Goal: Information Seeking & Learning: Learn about a topic

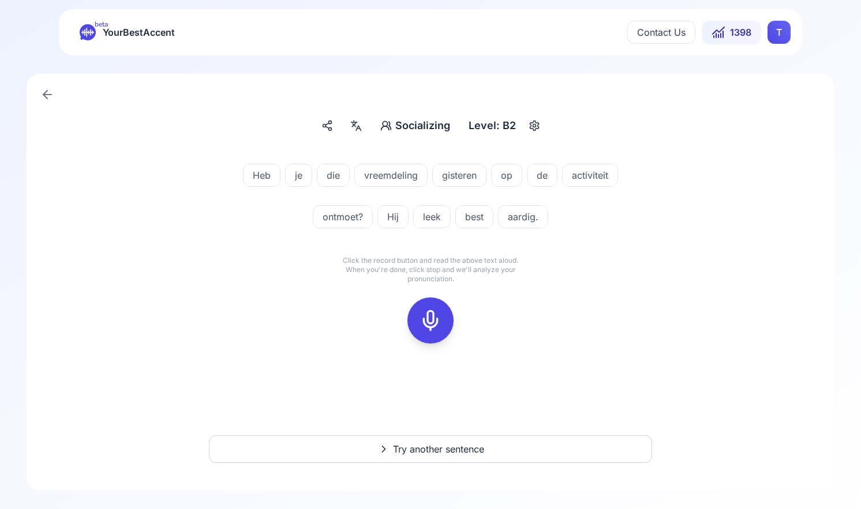
click at [431, 322] on icon at bounding box center [430, 320] width 23 height 23
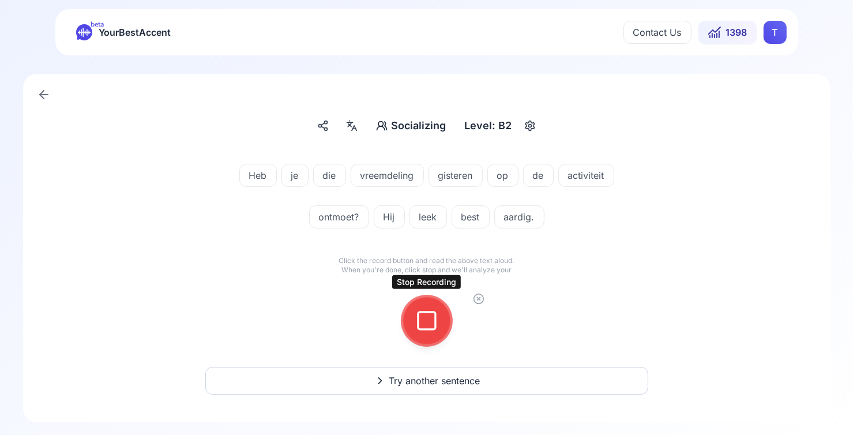
click at [425, 329] on rect at bounding box center [426, 320] width 17 height 17
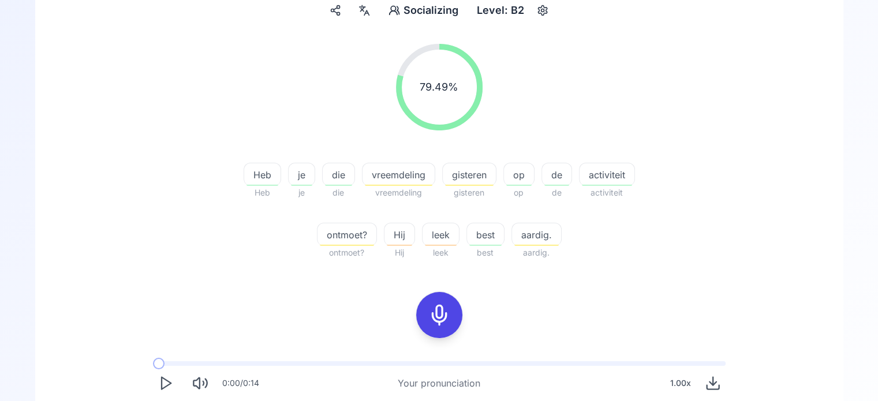
scroll to position [58, 0]
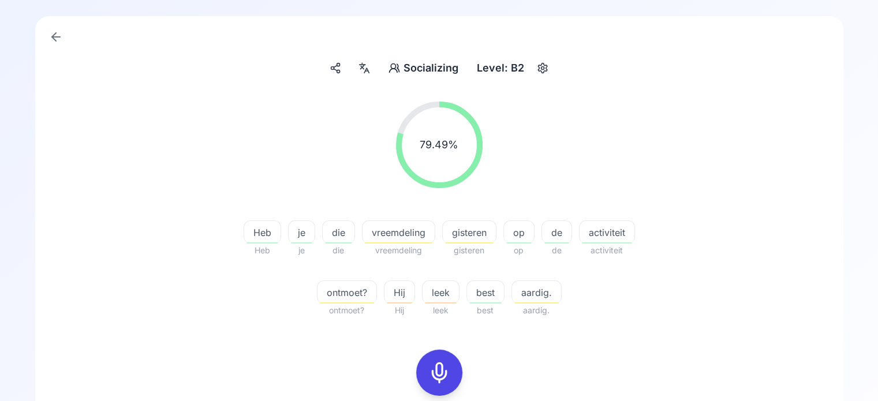
click at [547, 72] on icon "button" at bounding box center [542, 68] width 14 height 12
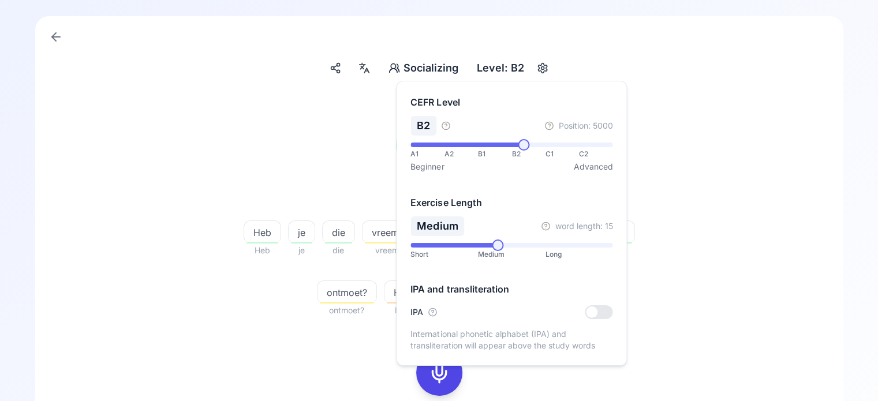
click at [598, 315] on div at bounding box center [598, 312] width 28 height 14
click at [714, 177] on div "79.49 % 79.49 %" at bounding box center [439, 144] width 665 height 105
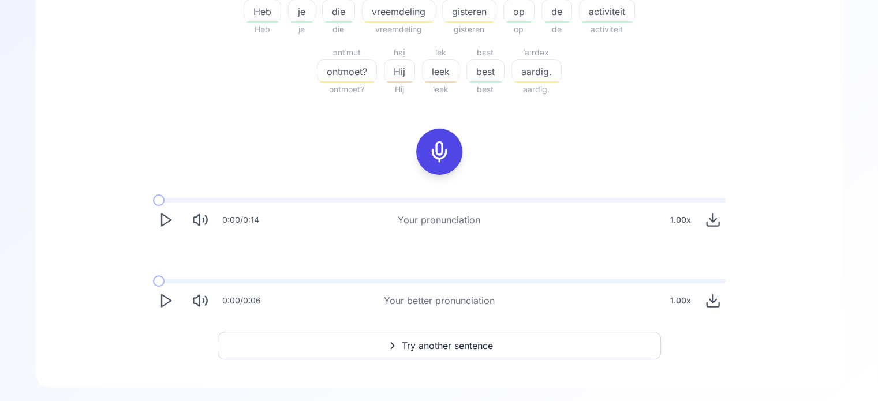
scroll to position [283, 0]
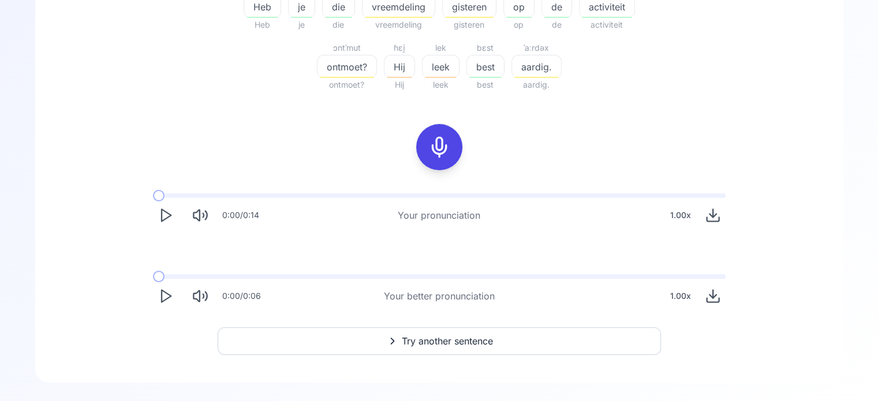
click at [160, 295] on icon "Play" at bounding box center [166, 296] width 16 height 16
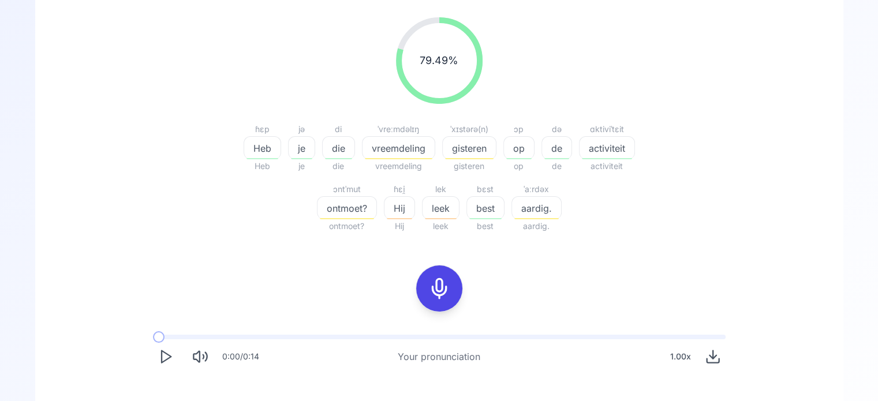
scroll to position [110, 0]
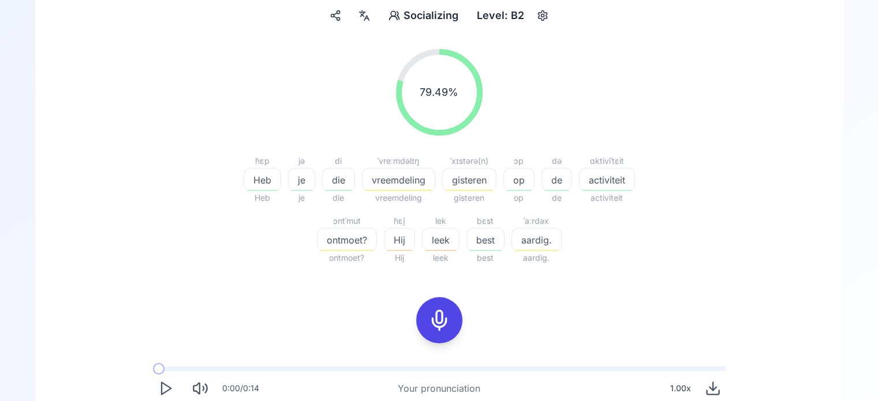
click at [440, 317] on icon at bounding box center [439, 320] width 23 height 23
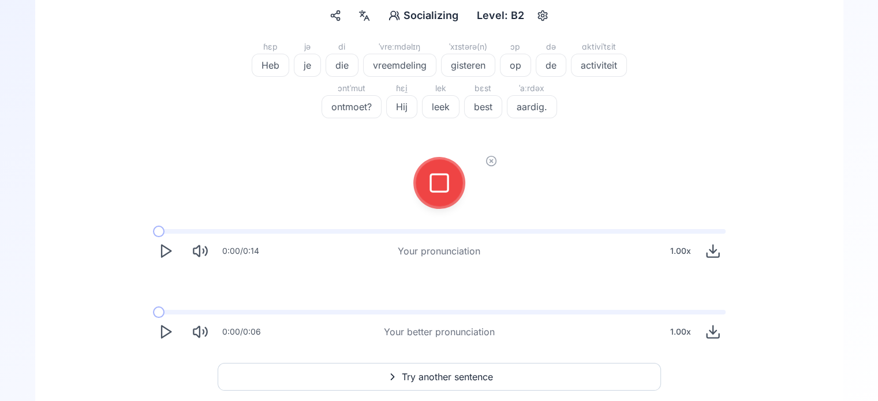
scroll to position [53, 0]
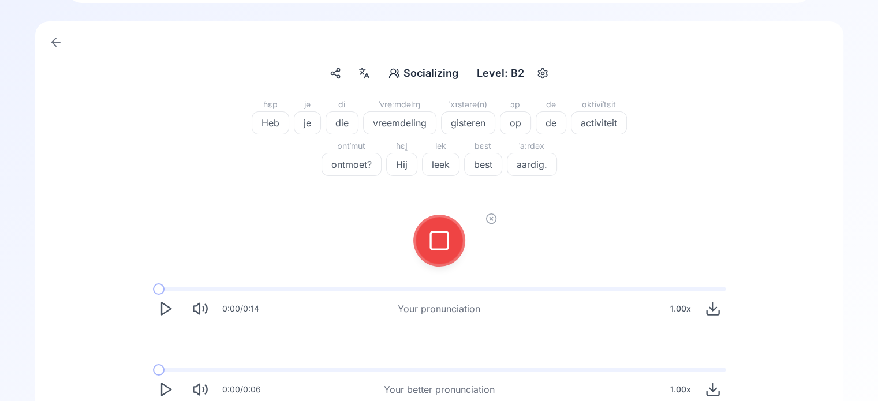
click at [438, 232] on rect at bounding box center [438, 240] width 17 height 17
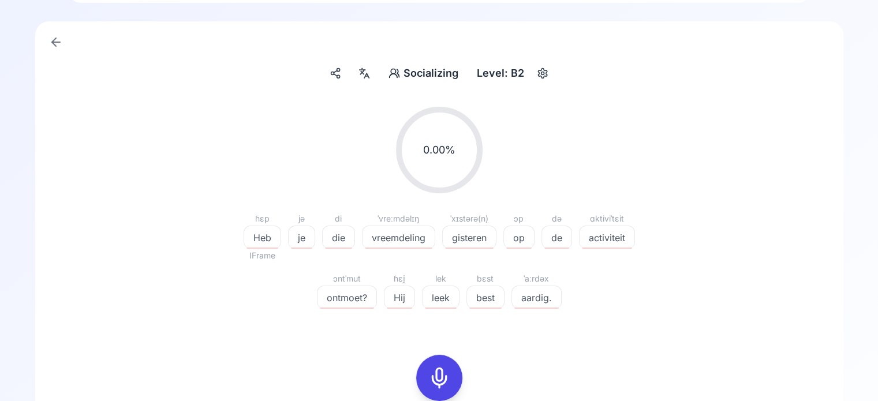
click at [440, 377] on icon at bounding box center [439, 377] width 23 height 23
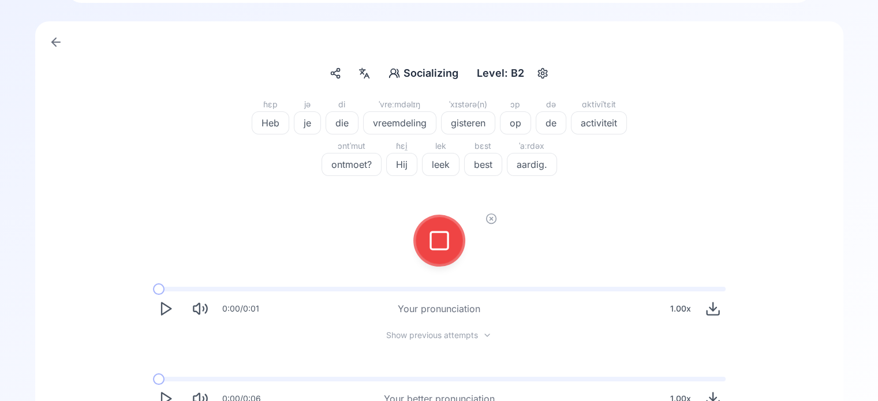
click at [441, 243] on icon at bounding box center [439, 240] width 23 height 23
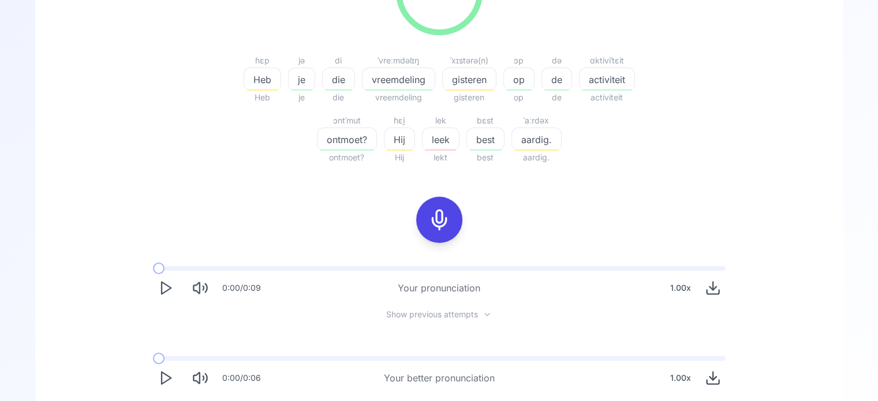
scroll to position [226, 0]
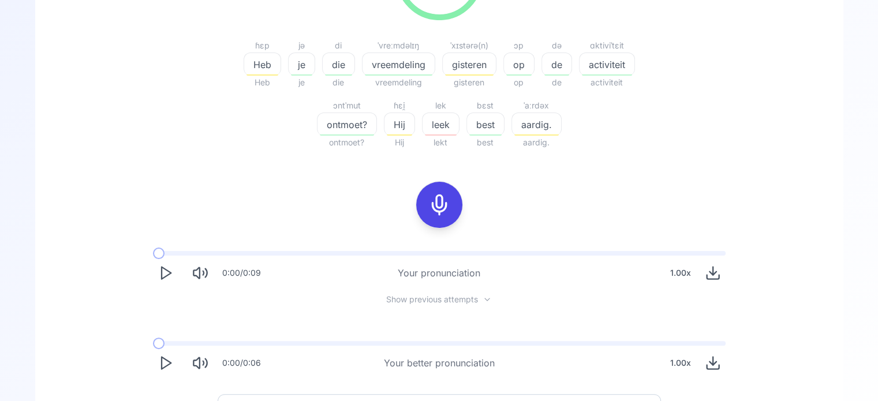
click at [168, 366] on icon "Play" at bounding box center [166, 363] width 16 height 16
click at [164, 363] on icon "Play" at bounding box center [166, 363] width 16 height 16
click at [442, 205] on icon at bounding box center [439, 204] width 23 height 23
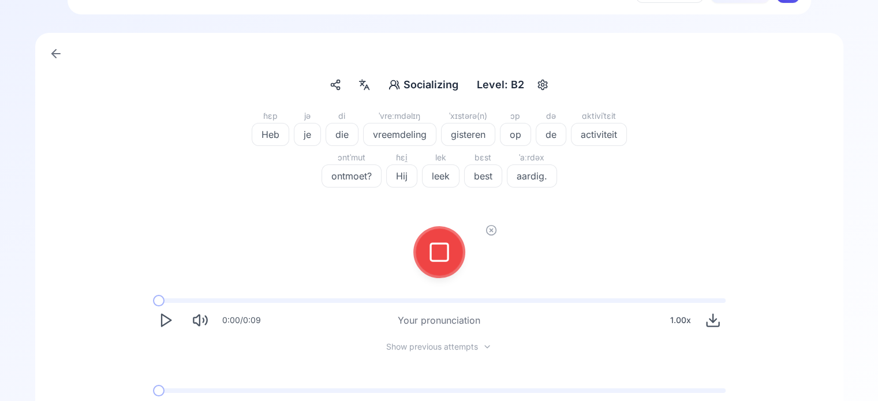
scroll to position [39, 0]
click at [444, 263] on icon at bounding box center [439, 253] width 23 height 23
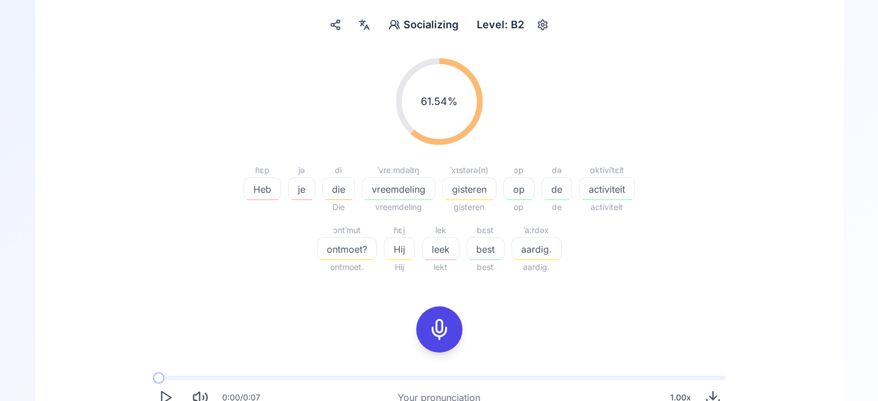
scroll to position [155, 0]
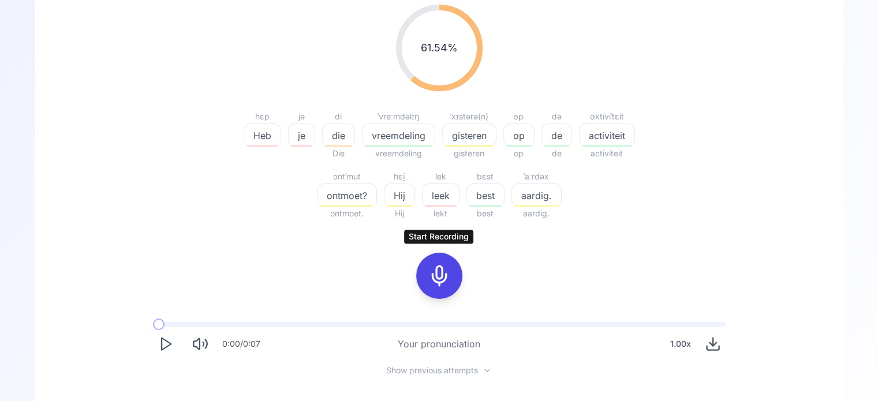
click at [438, 278] on icon at bounding box center [439, 275] width 23 height 23
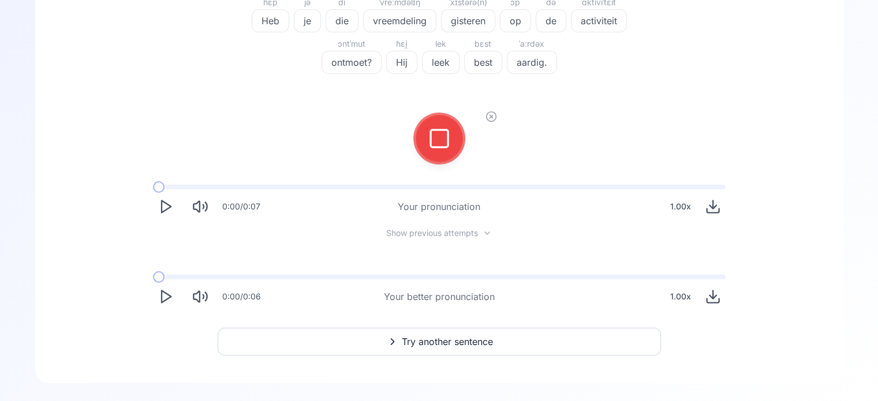
click at [455, 151] on button at bounding box center [439, 138] width 46 height 46
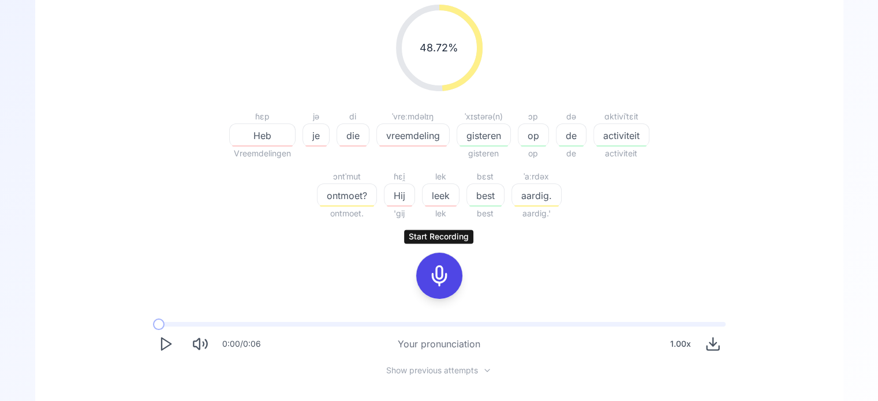
click at [438, 274] on icon at bounding box center [439, 275] width 23 height 23
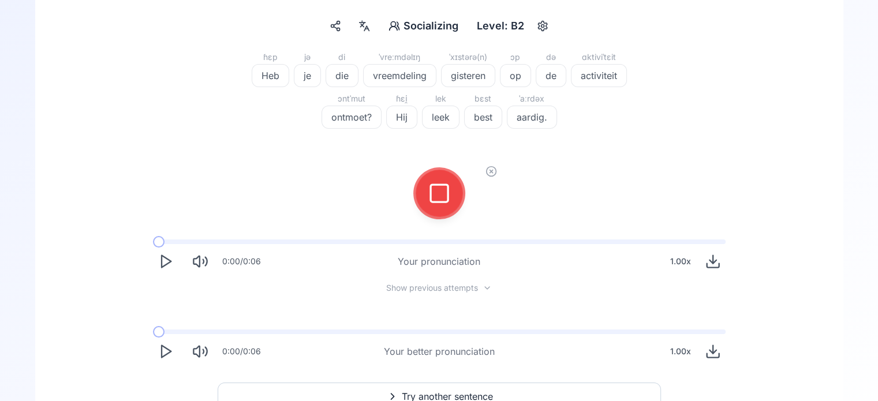
scroll to position [39, 0]
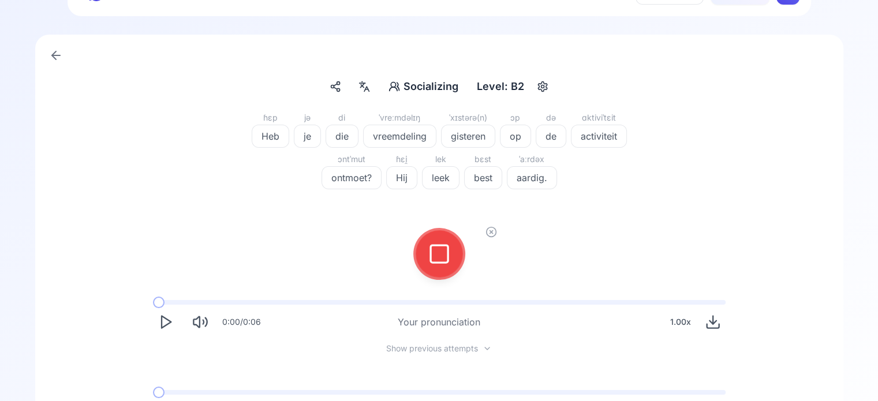
click at [443, 247] on icon at bounding box center [439, 253] width 23 height 23
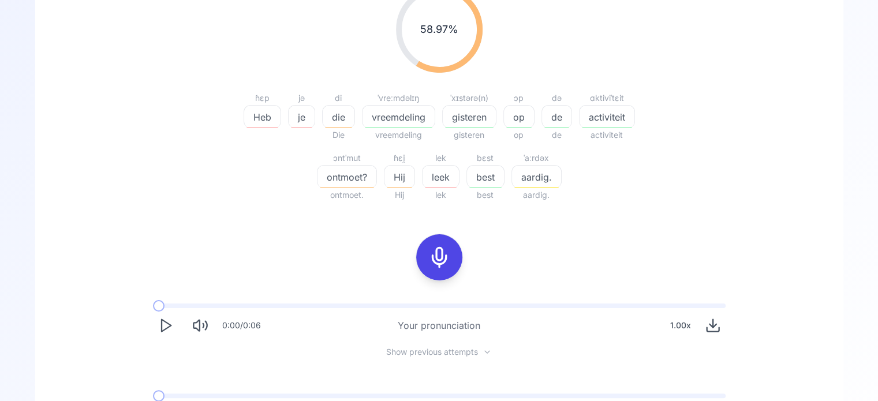
scroll to position [231, 0]
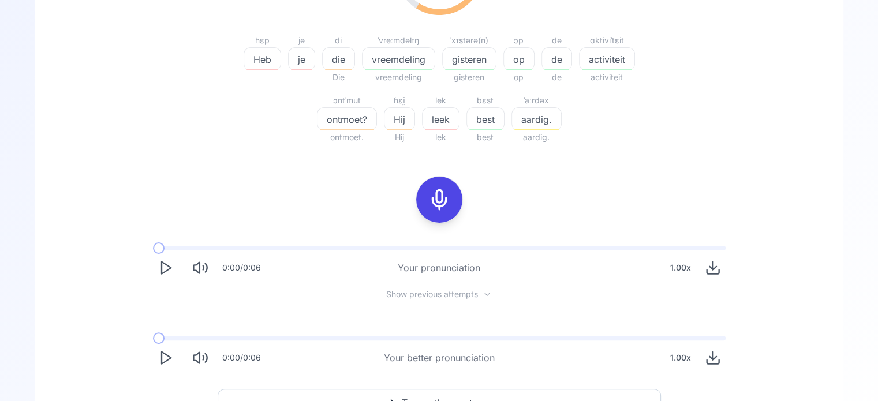
click at [166, 269] on icon "Play" at bounding box center [166, 268] width 16 height 16
click at [168, 357] on icon "Play" at bounding box center [166, 358] width 16 height 16
click at [164, 362] on polygon "Play" at bounding box center [166, 358] width 9 height 12
click at [167, 359] on polygon "Play" at bounding box center [166, 358] width 9 height 12
click at [167, 358] on icon "Play" at bounding box center [166, 358] width 16 height 16
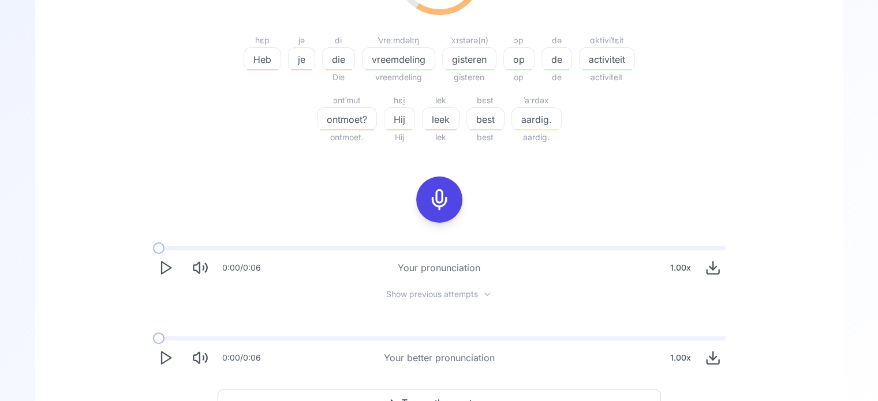
click at [439, 201] on icon at bounding box center [439, 199] width 23 height 23
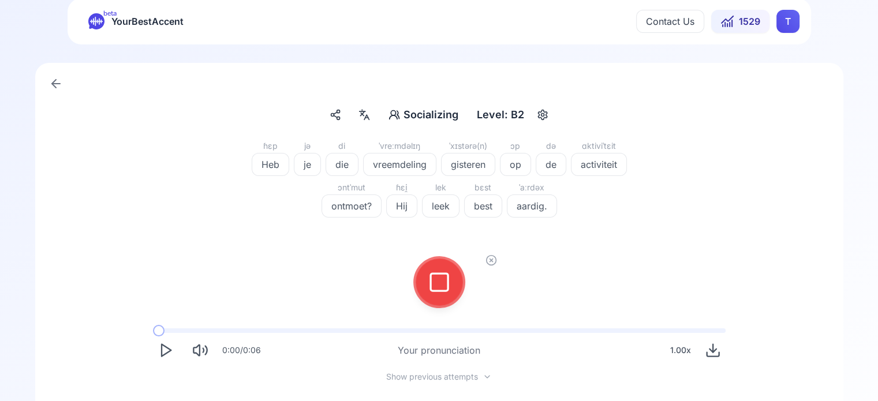
scroll to position [0, 0]
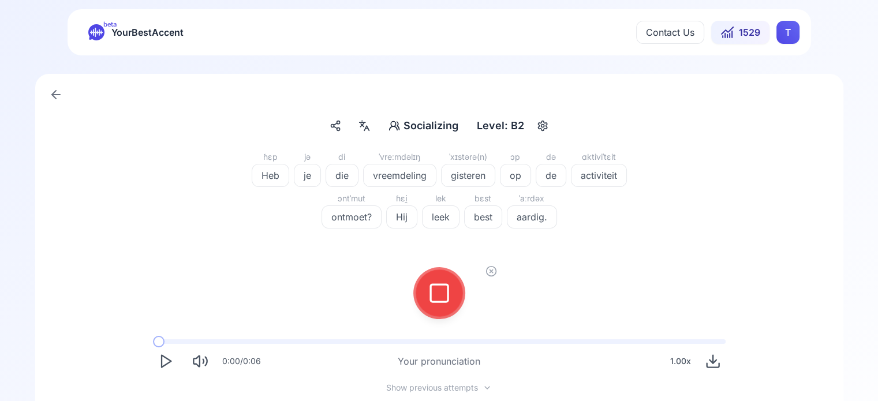
click at [444, 287] on icon at bounding box center [439, 293] width 23 height 23
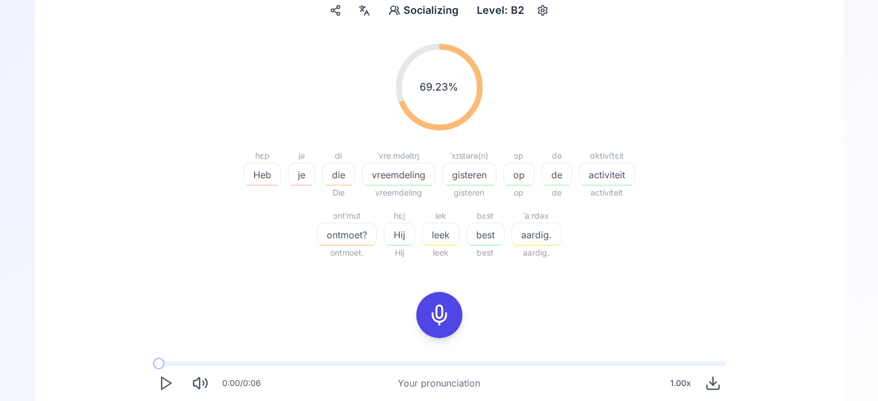
scroll to position [173, 0]
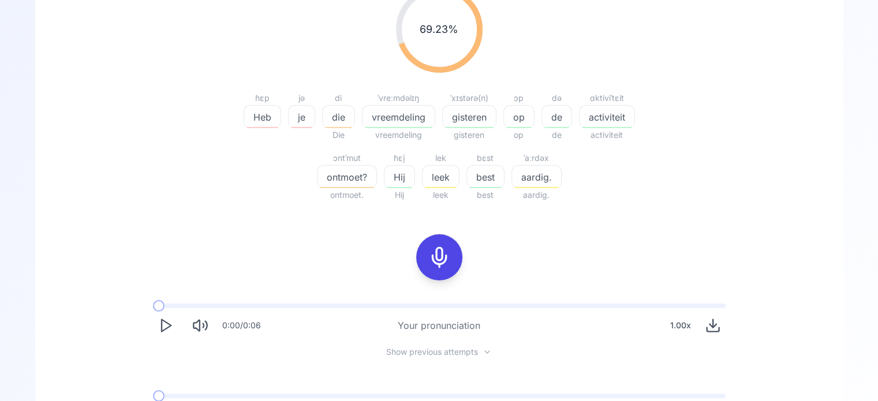
click at [168, 321] on icon "Play" at bounding box center [166, 325] width 16 height 16
click at [171, 324] on icon "Pause" at bounding box center [166, 325] width 16 height 16
click at [443, 265] on icon at bounding box center [439, 257] width 23 height 23
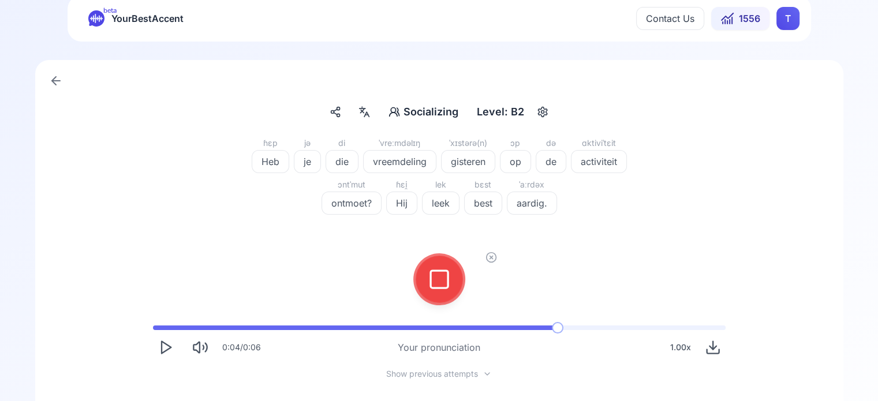
scroll to position [0, 0]
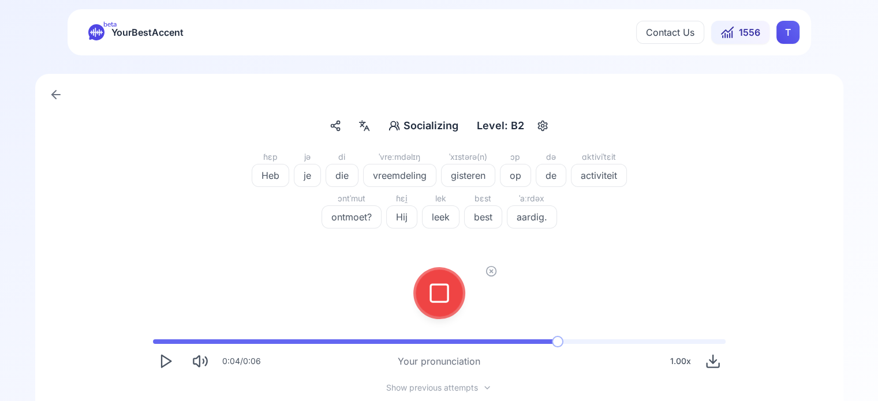
click at [434, 291] on icon at bounding box center [439, 293] width 23 height 23
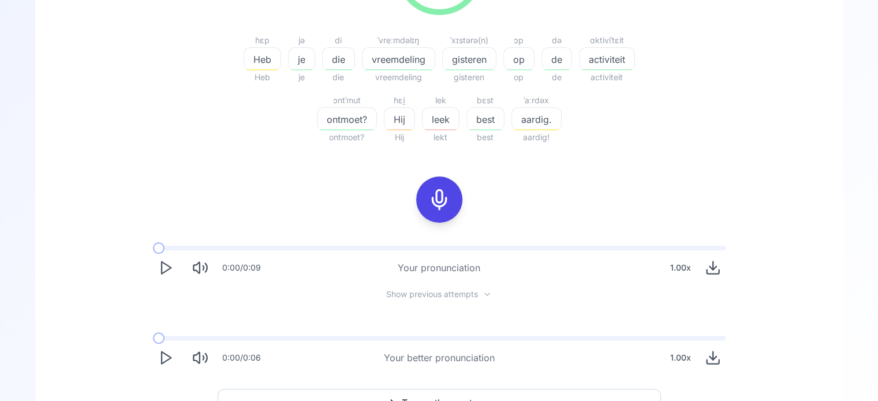
scroll to position [288, 0]
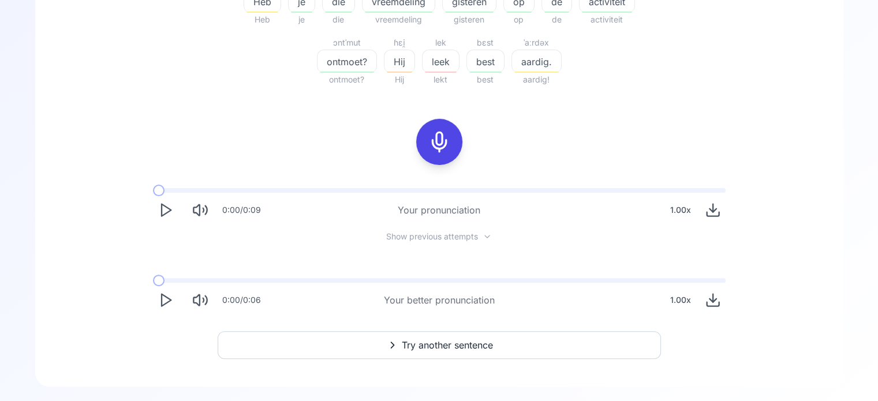
click at [398, 65] on span "Hij" at bounding box center [399, 62] width 30 height 14
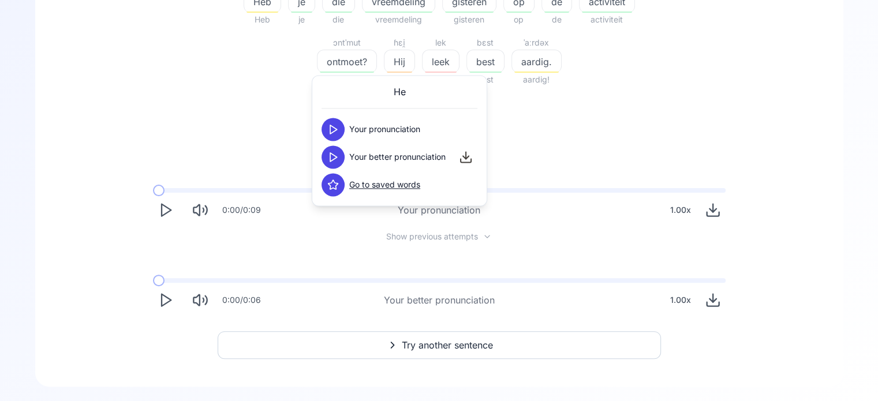
click at [334, 157] on icon at bounding box center [333, 157] width 12 height 12
click at [332, 152] on icon at bounding box center [333, 157] width 12 height 12
click at [512, 145] on div "82.05 % 82.05 % ɦɛp Heb Heb jə je je di die die ˈvreːmdəlɪŋ vreemdeling vreemde…" at bounding box center [439, 92] width 752 height 460
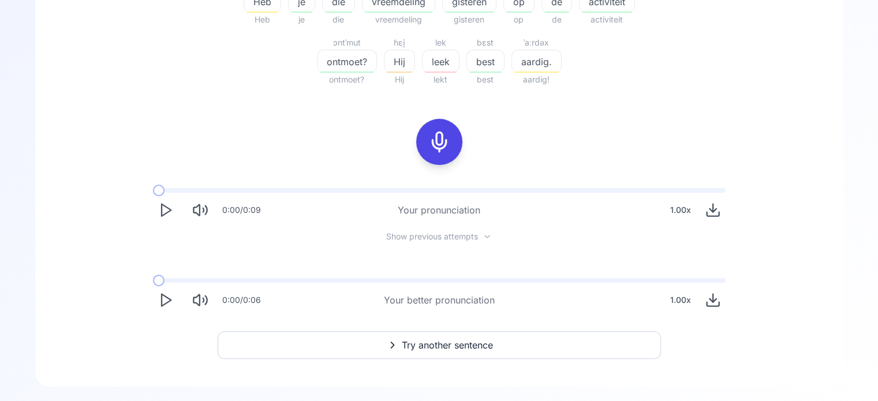
click at [445, 68] on span "leek" at bounding box center [440, 62] width 36 height 14
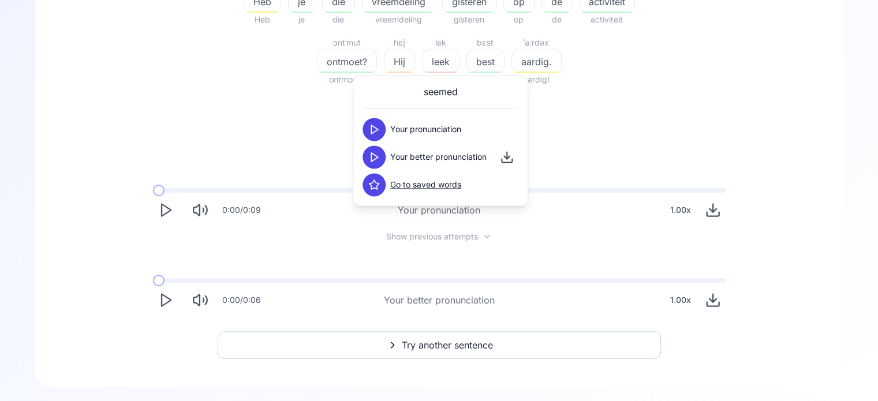
click at [374, 159] on polygon at bounding box center [374, 157] width 7 height 9
click at [378, 159] on icon at bounding box center [374, 157] width 12 height 12
click at [528, 66] on span "aardig." at bounding box center [536, 62] width 49 height 14
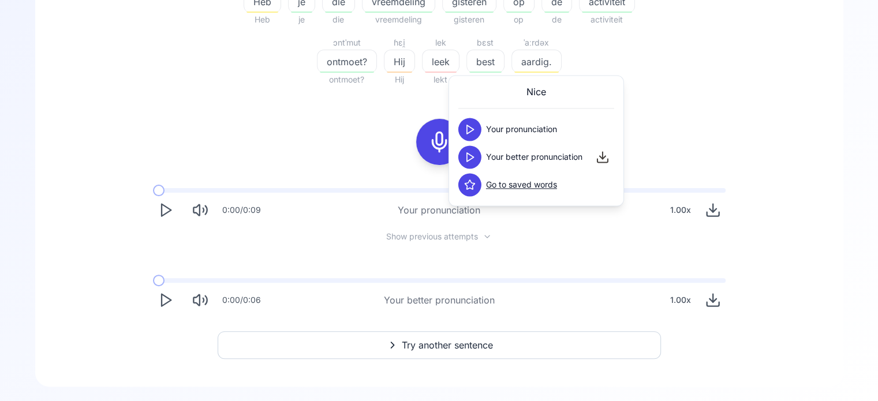
click at [470, 155] on polygon at bounding box center [470, 157] width 7 height 9
click at [314, 147] on div "82.05 % 82.05 % ɦɛp Heb Heb jə je je di die die ˈvreːmdəlɪŋ vreemdeling vreemde…" at bounding box center [439, 92] width 752 height 460
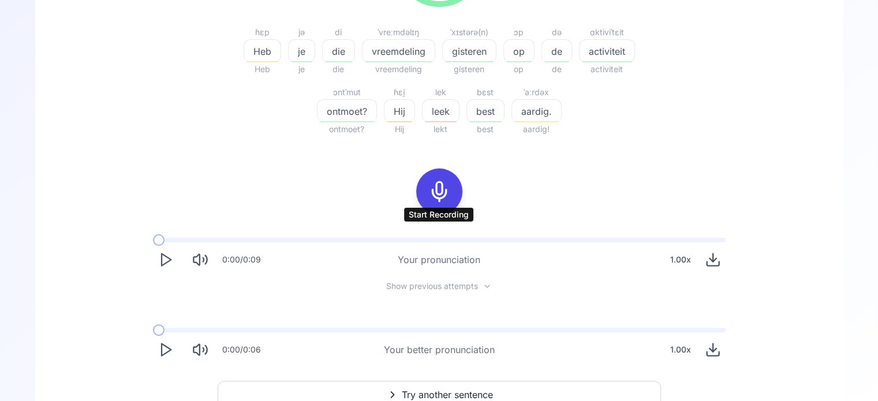
scroll to position [173, 0]
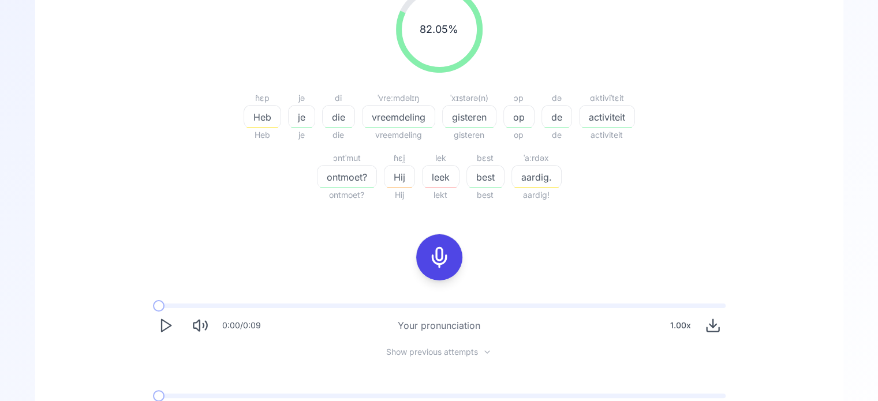
click at [441, 256] on icon at bounding box center [439, 257] width 23 height 23
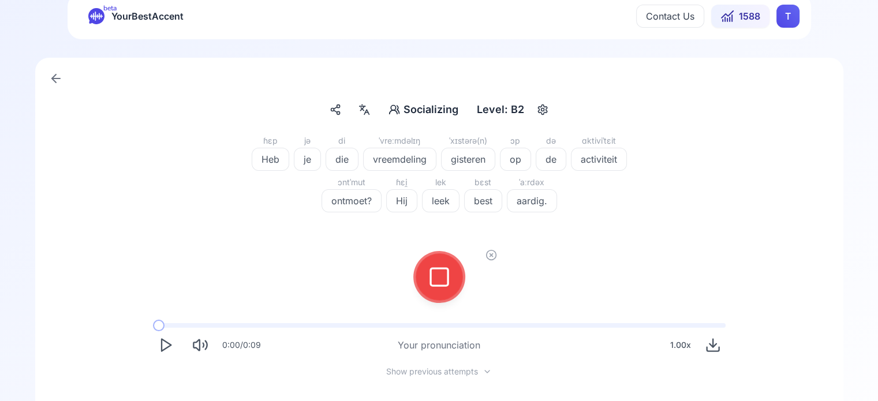
scroll to position [0, 0]
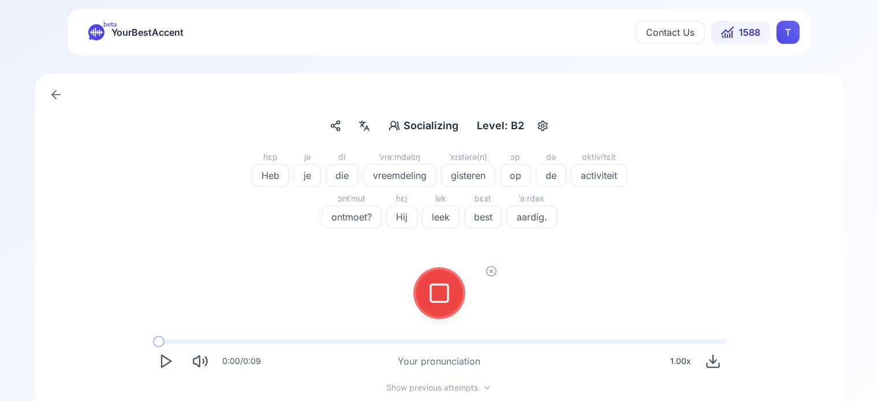
click at [447, 298] on rect at bounding box center [438, 292] width 17 height 17
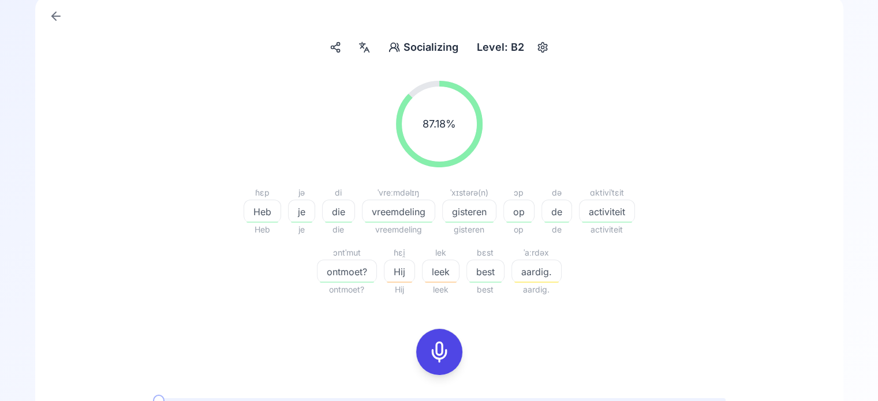
scroll to position [115, 0]
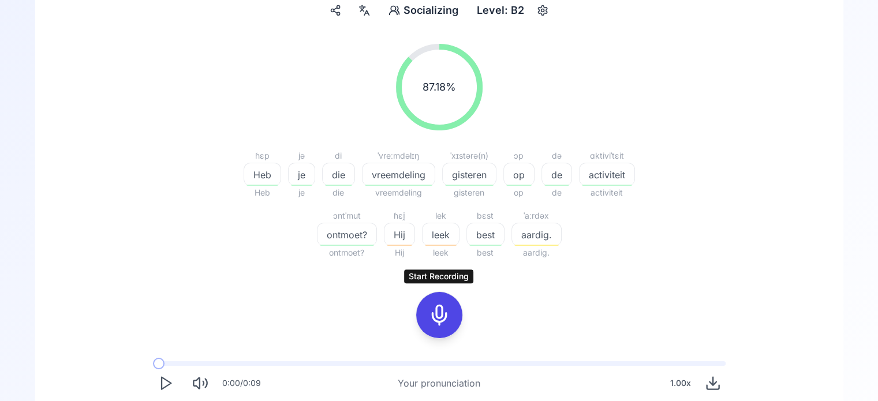
click at [444, 316] on icon at bounding box center [439, 314] width 23 height 23
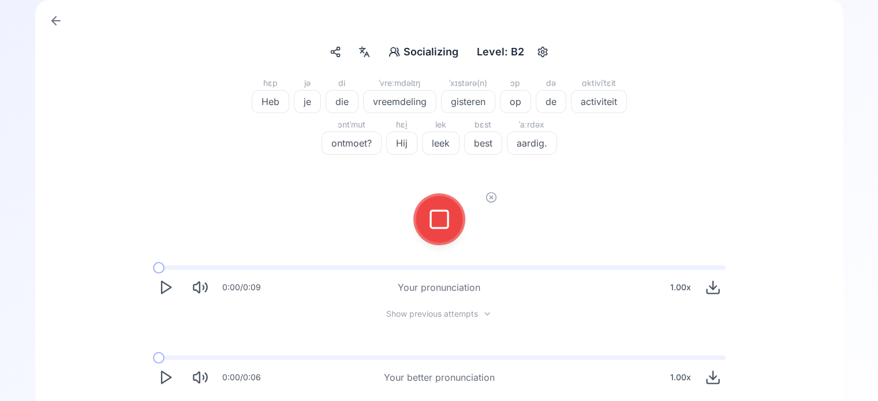
scroll to position [0, 0]
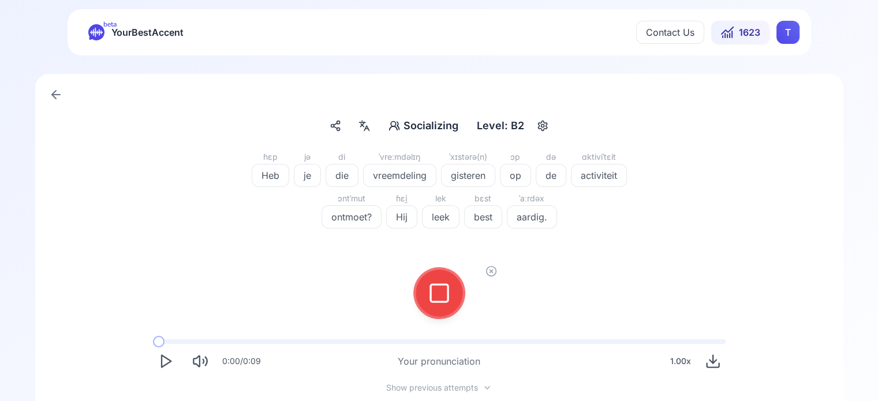
click at [452, 299] on button at bounding box center [439, 293] width 46 height 46
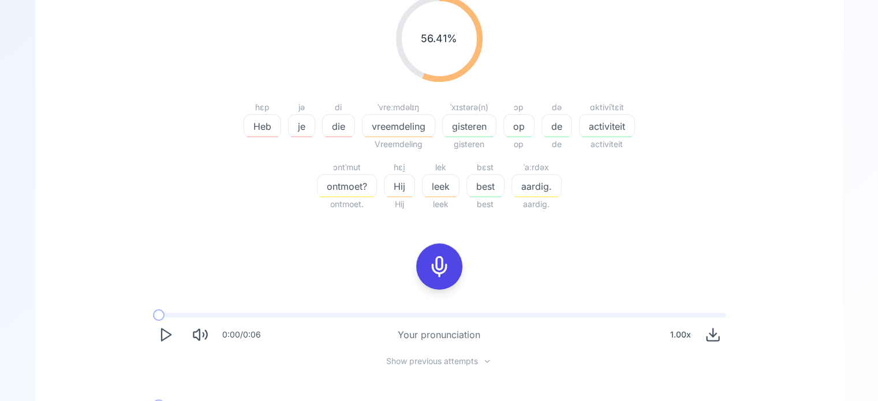
scroll to position [173, 0]
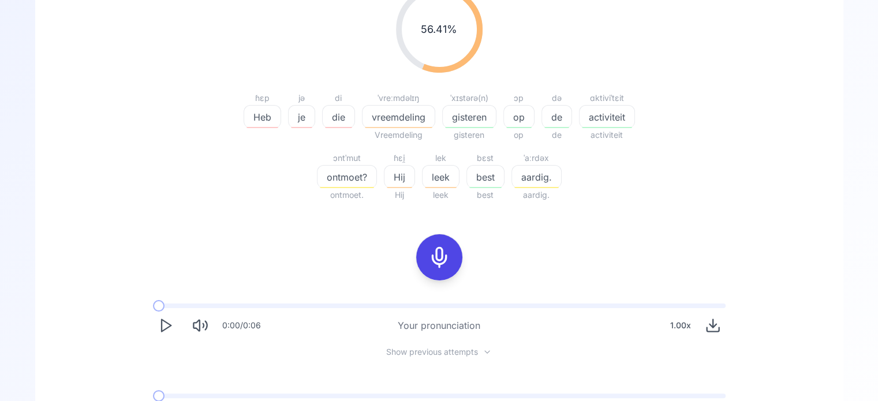
click at [395, 179] on span "Hij" at bounding box center [399, 177] width 30 height 14
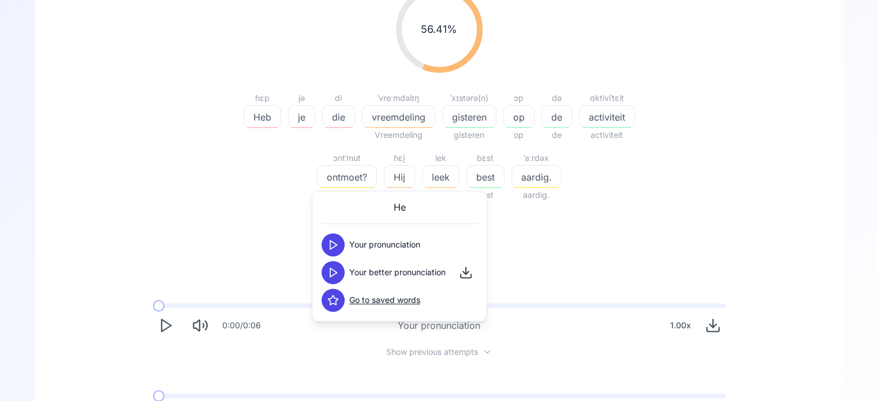
click at [337, 269] on icon at bounding box center [333, 273] width 12 height 12
click at [440, 178] on span "leek" at bounding box center [440, 177] width 36 height 14
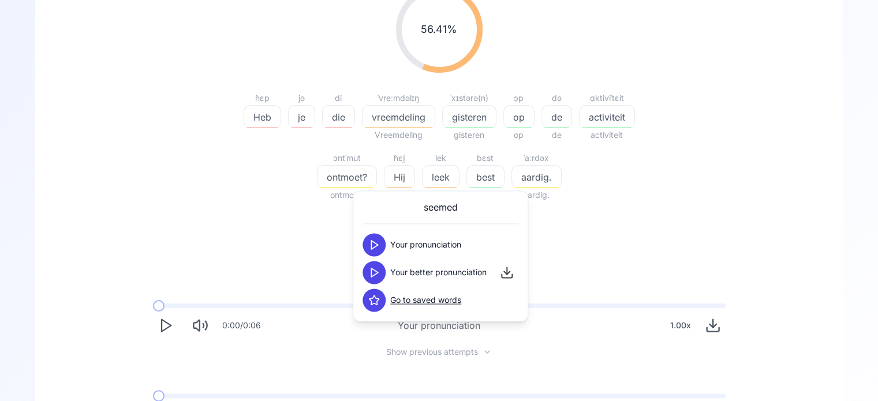
click at [373, 267] on icon at bounding box center [374, 273] width 12 height 12
click at [539, 175] on span "aardig." at bounding box center [536, 177] width 49 height 14
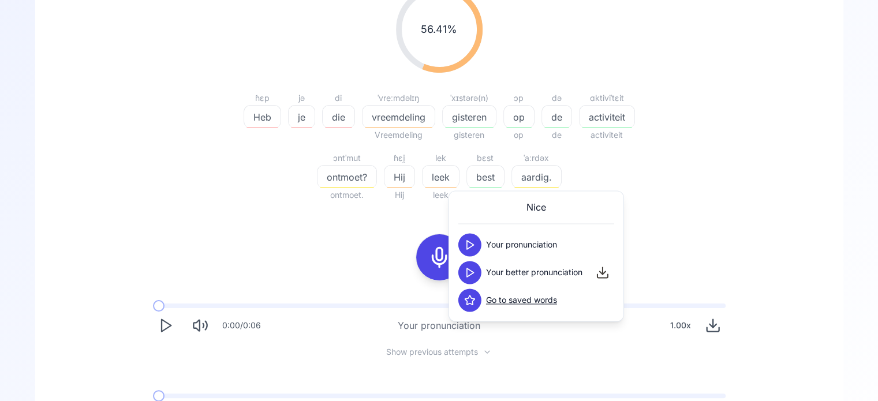
click at [474, 272] on icon at bounding box center [470, 273] width 12 height 12
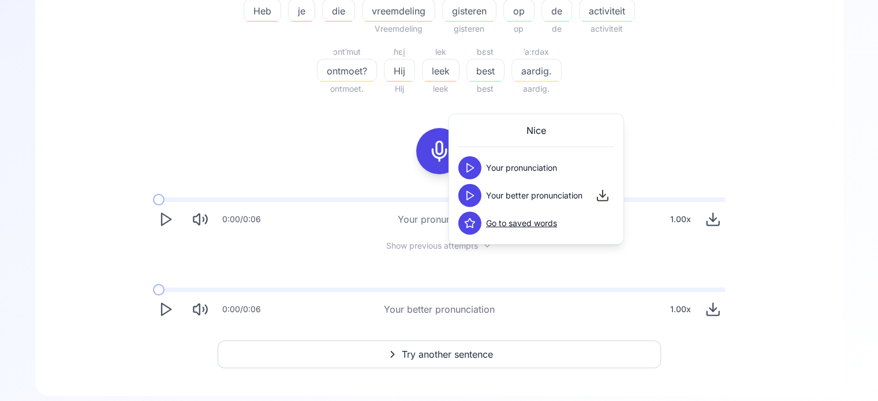
scroll to position [288, 0]
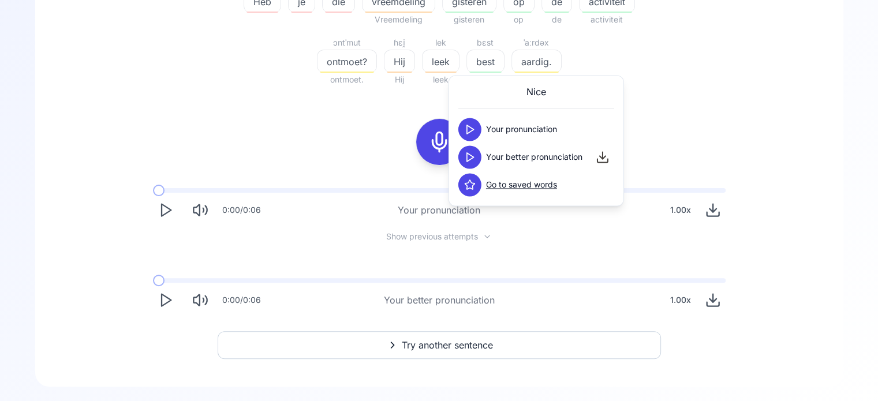
click at [167, 209] on icon "Play" at bounding box center [166, 210] width 16 height 16
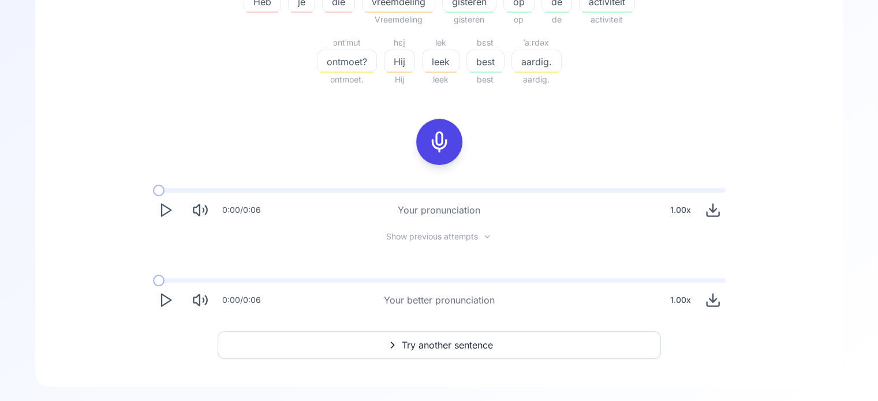
click at [166, 306] on icon "Play" at bounding box center [166, 300] width 16 height 16
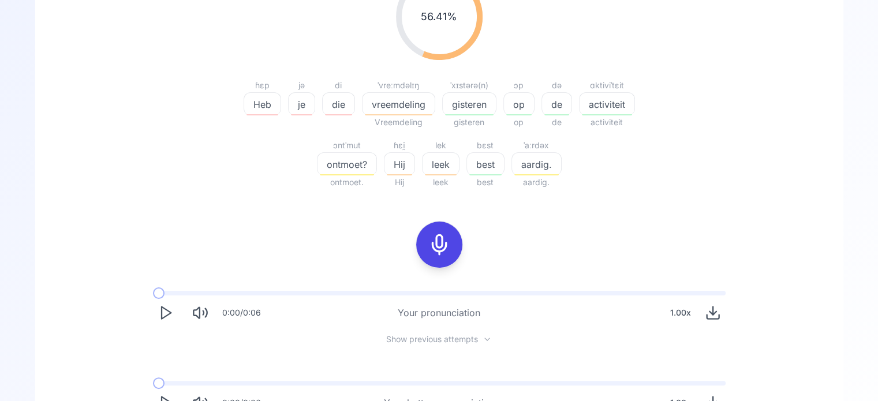
scroll to position [58, 0]
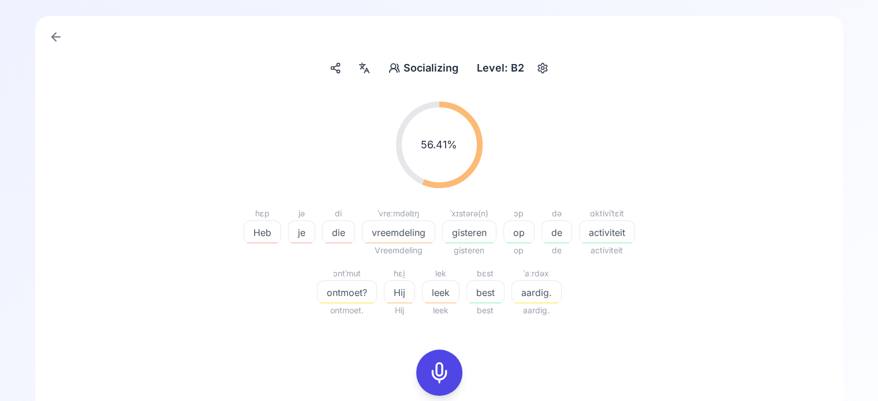
click at [441, 369] on icon at bounding box center [439, 372] width 23 height 23
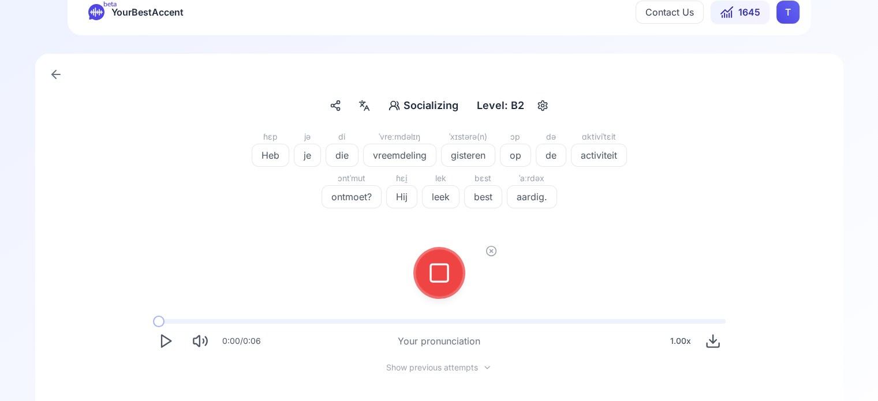
scroll to position [0, 0]
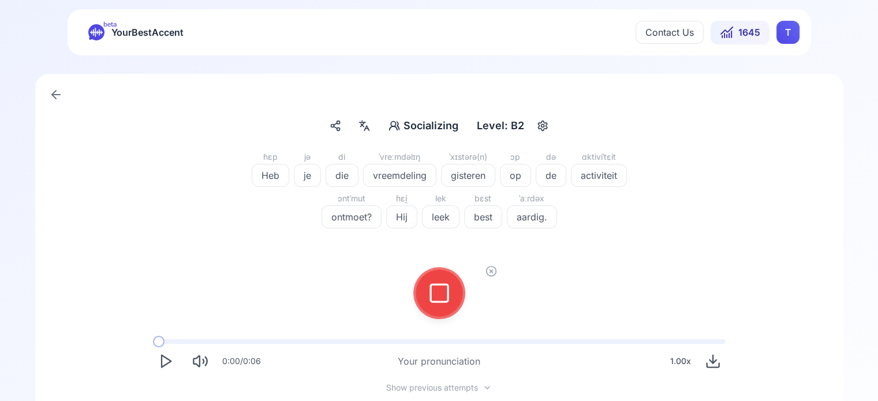
click at [445, 288] on icon at bounding box center [439, 293] width 23 height 23
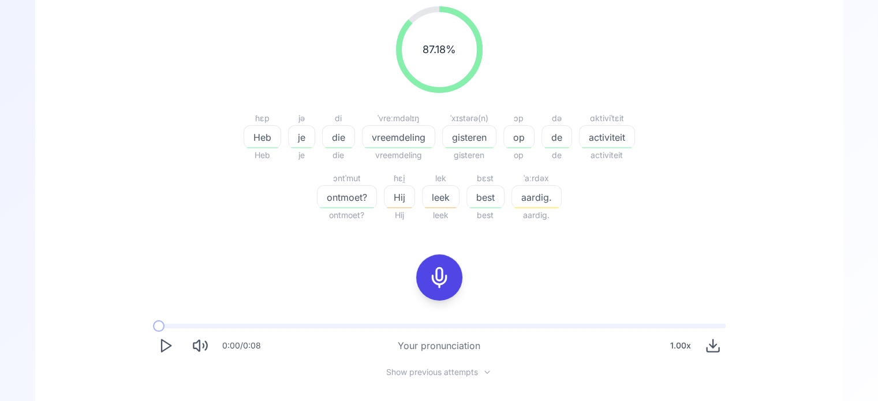
scroll to position [173, 0]
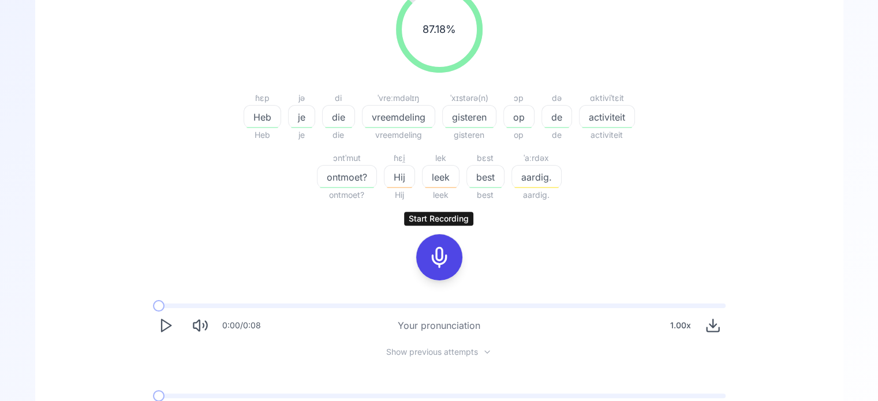
click at [436, 261] on icon at bounding box center [439, 257] width 23 height 23
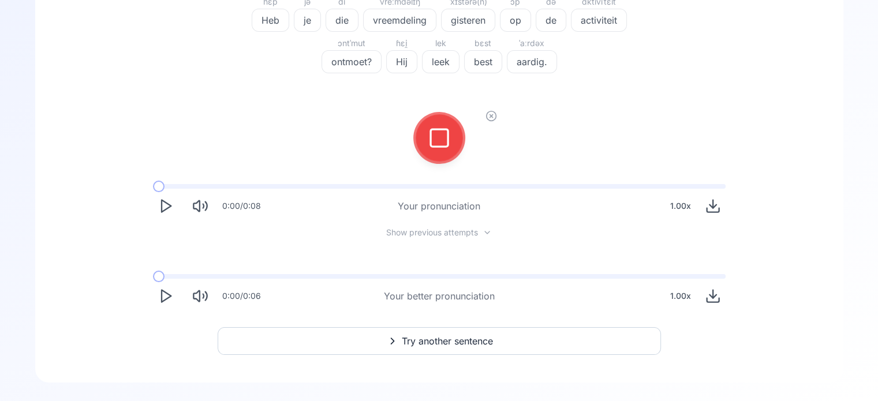
scroll to position [155, 0]
click at [449, 145] on icon at bounding box center [439, 138] width 23 height 23
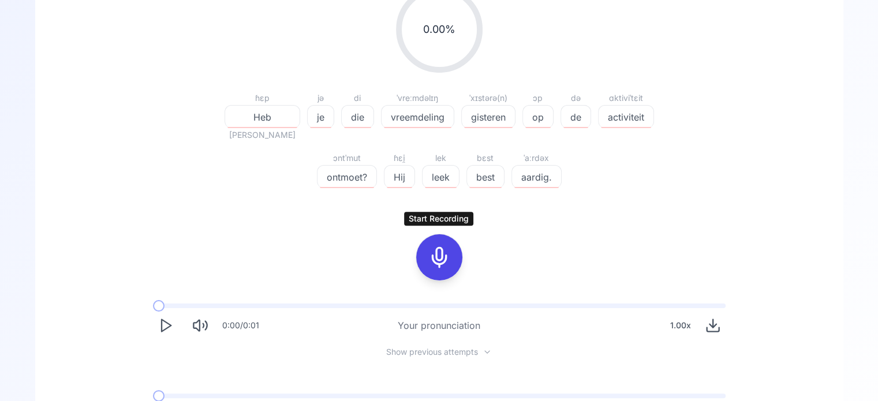
click at [445, 254] on icon at bounding box center [439, 257] width 23 height 23
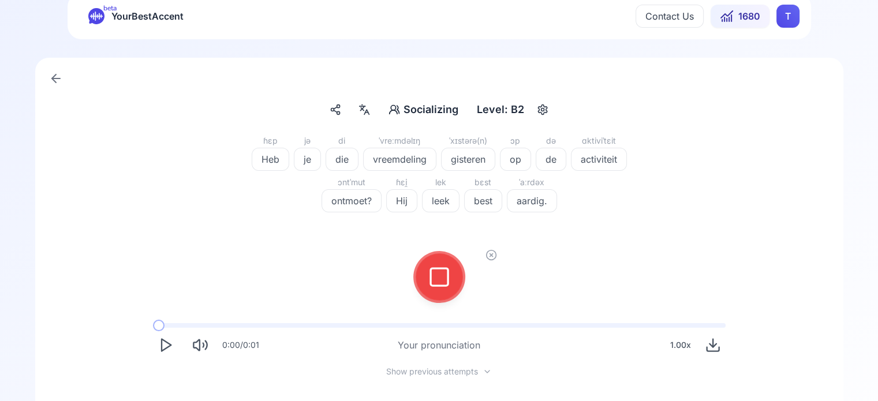
scroll to position [0, 0]
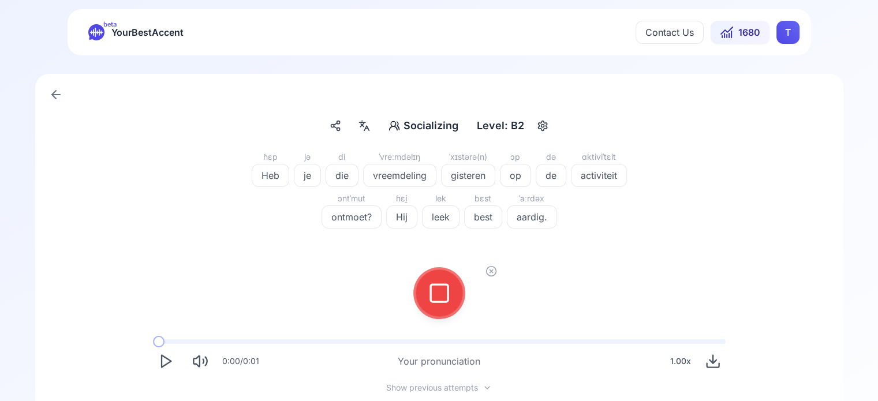
click at [445, 295] on icon at bounding box center [439, 293] width 23 height 23
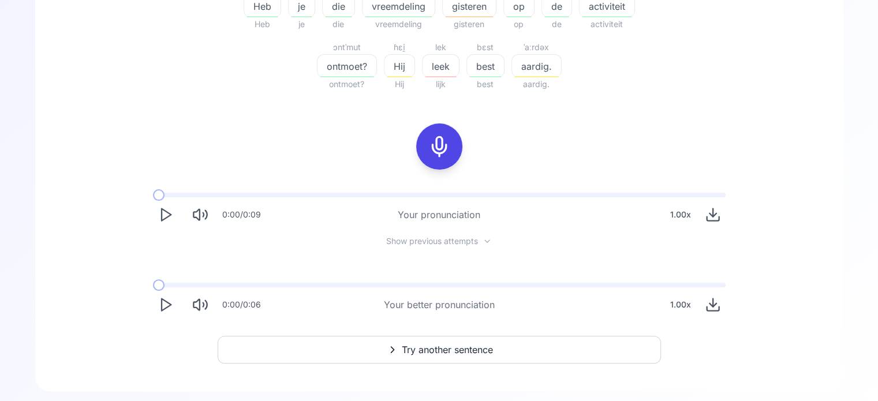
scroll to position [288, 0]
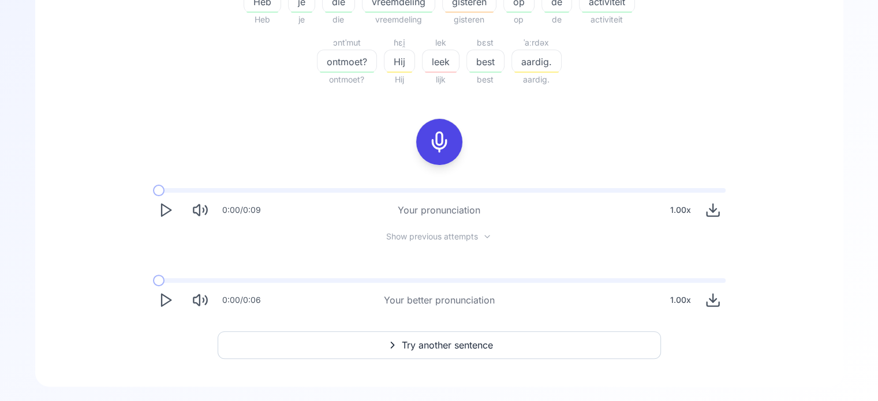
click at [170, 294] on icon "Play" at bounding box center [166, 300] width 16 height 16
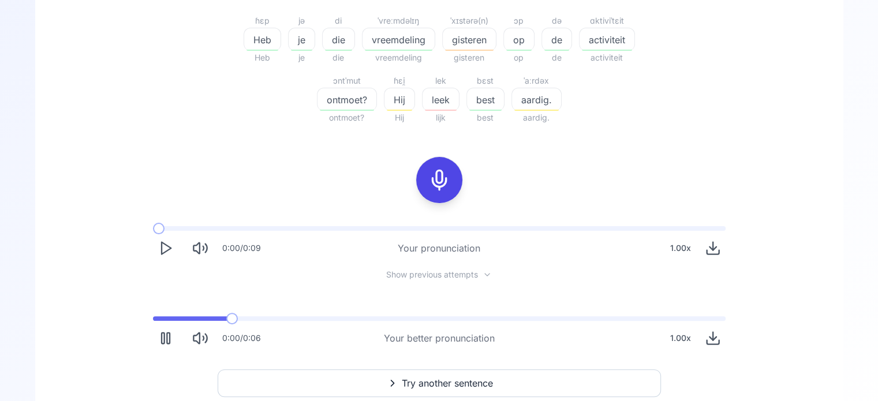
scroll to position [231, 0]
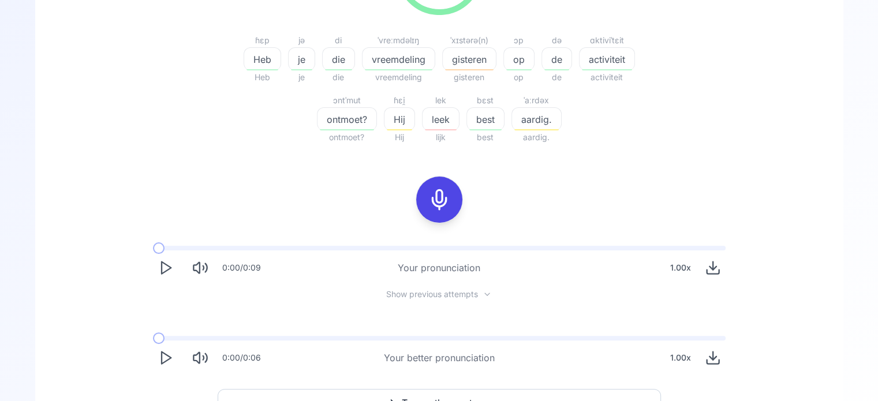
click at [439, 204] on icon at bounding box center [439, 199] width 23 height 23
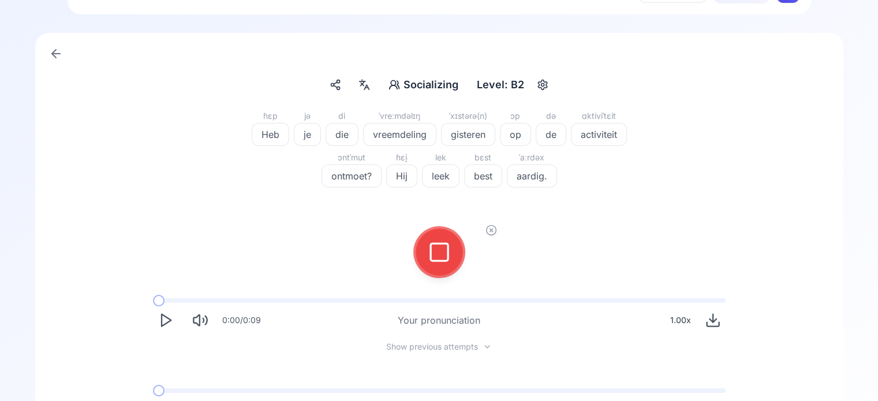
scroll to position [39, 0]
drag, startPoint x: 438, startPoint y: 249, endPoint x: 449, endPoint y: 249, distance: 10.4
click at [449, 249] on icon at bounding box center [439, 253] width 23 height 23
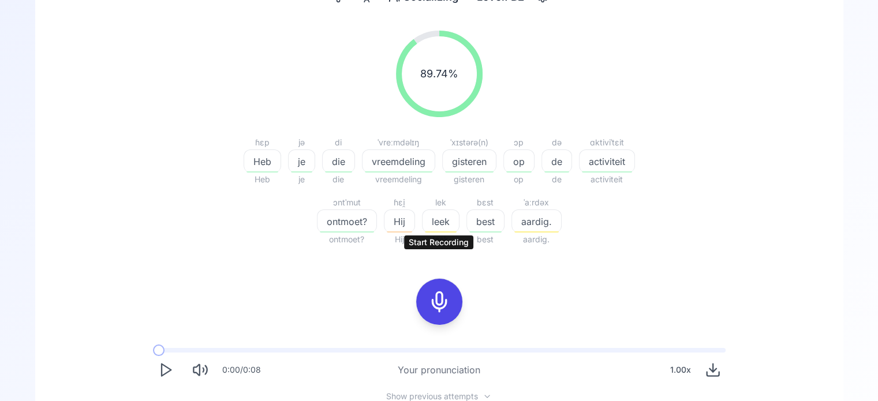
scroll to position [155, 0]
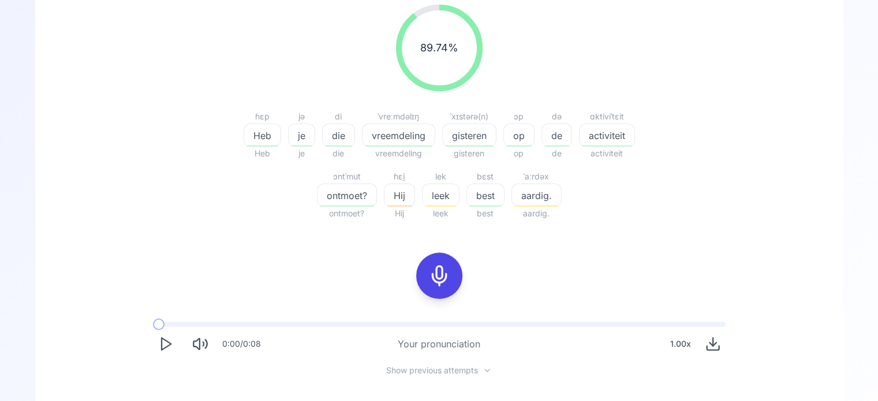
click at [164, 348] on polygon "Play" at bounding box center [166, 344] width 9 height 12
click at [443, 279] on icon at bounding box center [439, 275] width 23 height 23
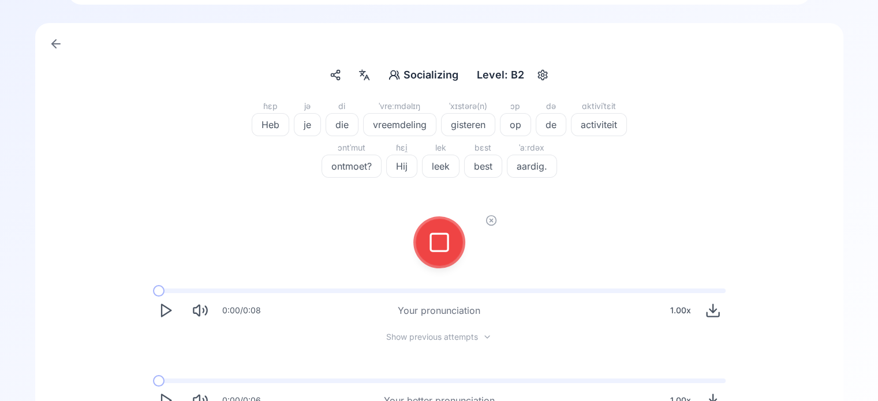
scroll to position [39, 0]
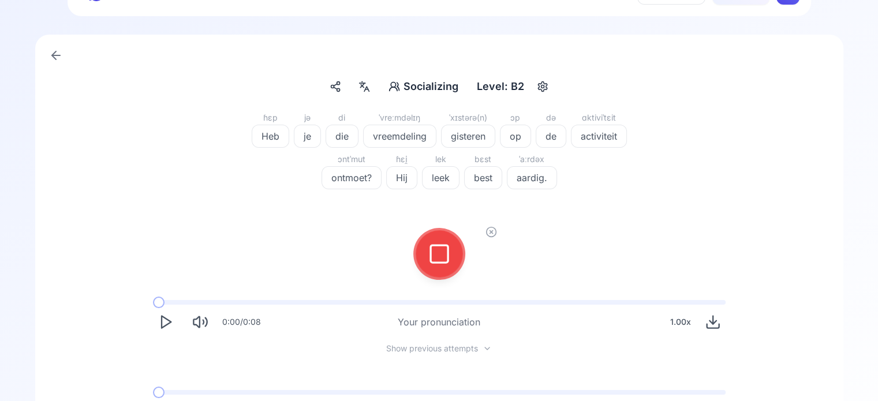
click at [444, 265] on div at bounding box center [439, 254] width 28 height 46
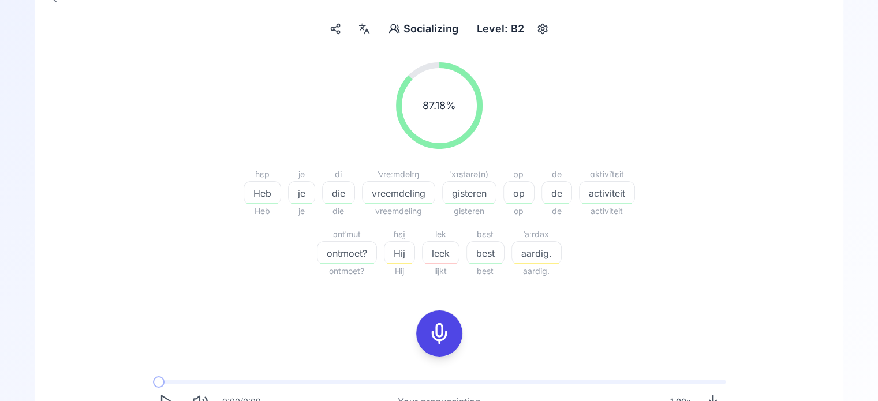
scroll to position [155, 0]
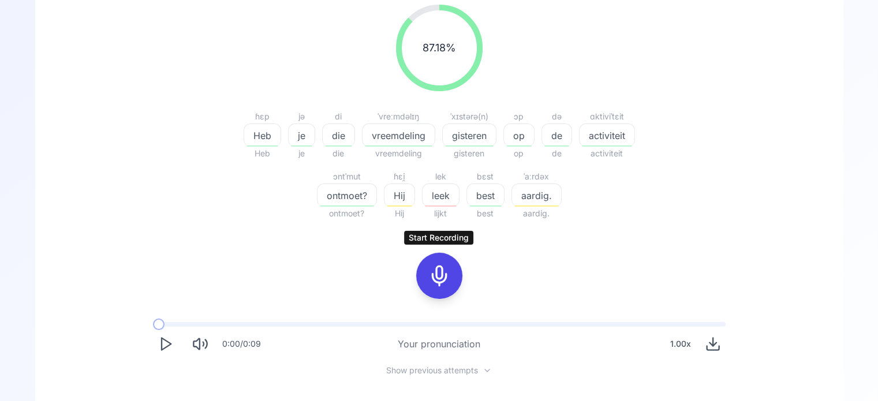
click at [441, 283] on icon at bounding box center [439, 275] width 23 height 23
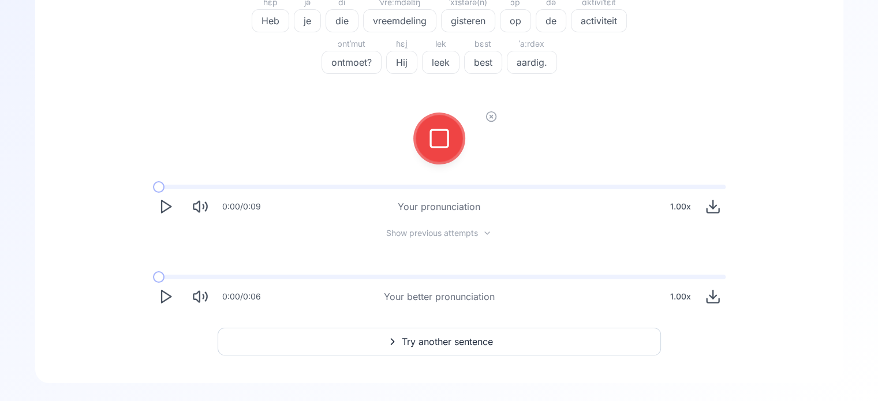
click at [492, 114] on icon at bounding box center [491, 117] width 12 height 12
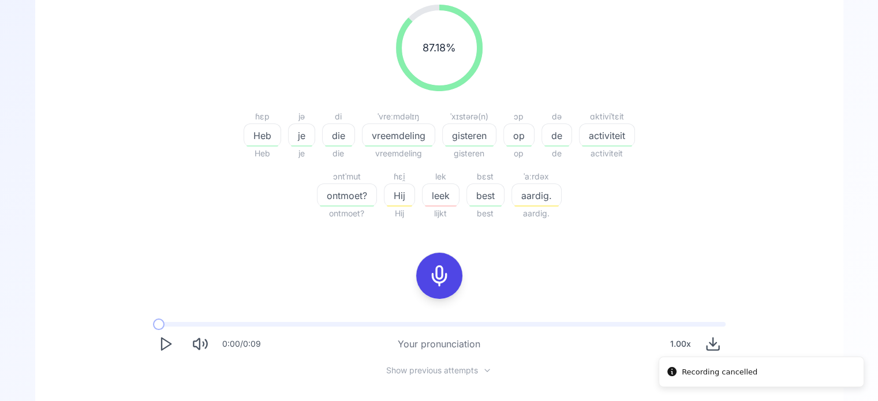
click at [436, 276] on icon at bounding box center [439, 275] width 23 height 23
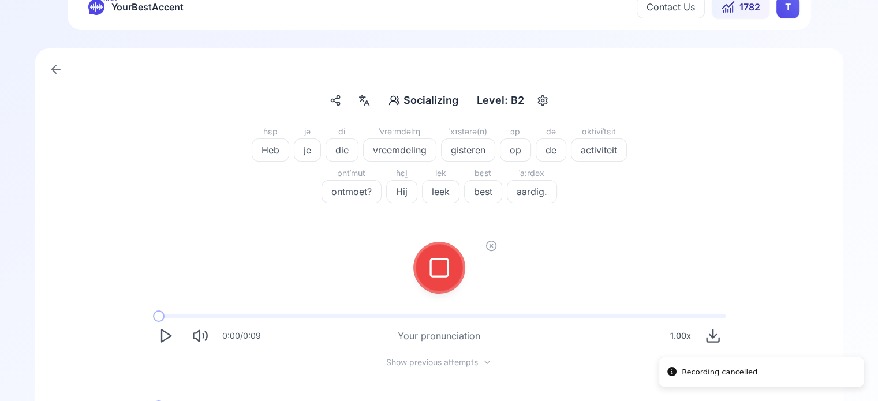
scroll to position [0, 0]
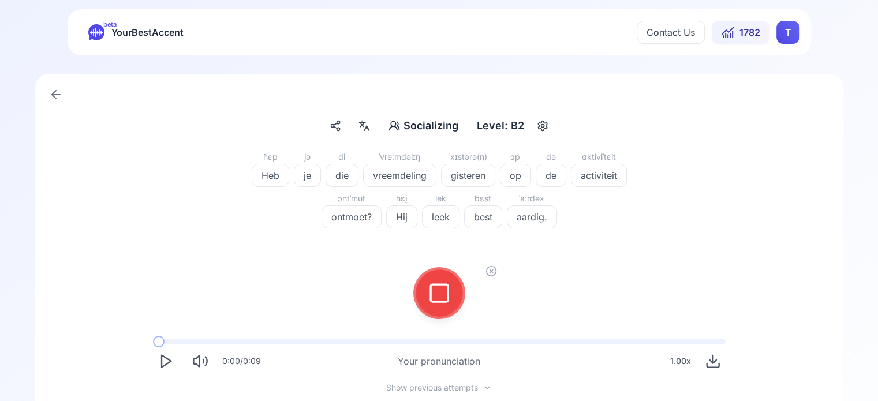
click at [438, 293] on icon at bounding box center [439, 293] width 23 height 23
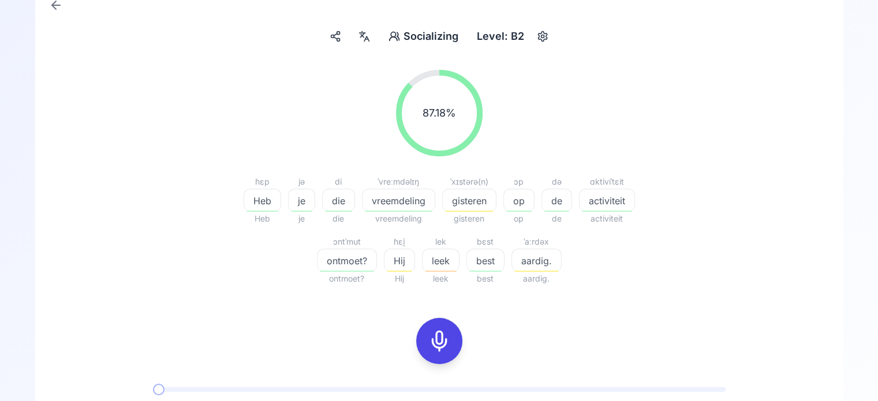
scroll to position [115, 0]
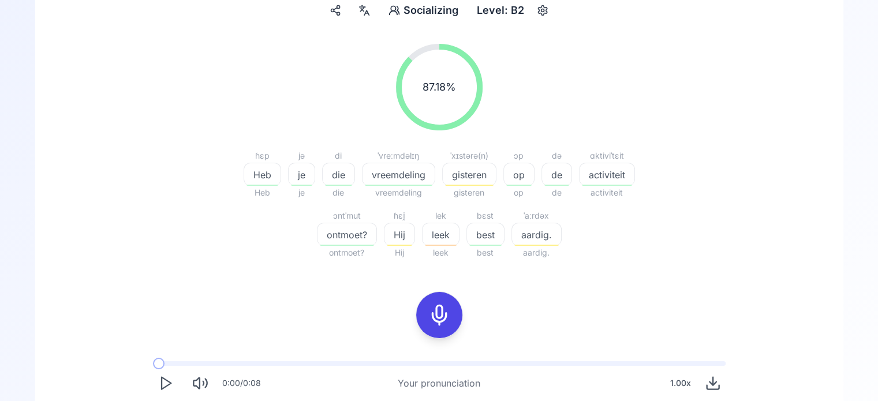
click at [443, 312] on icon at bounding box center [439, 314] width 23 height 23
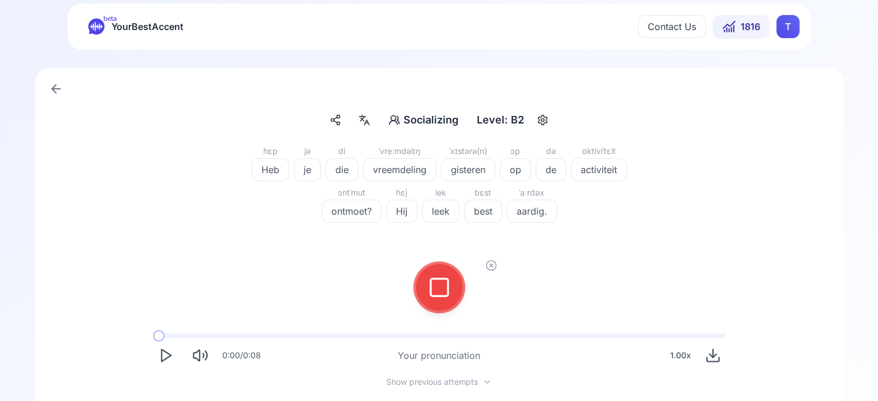
scroll to position [0, 0]
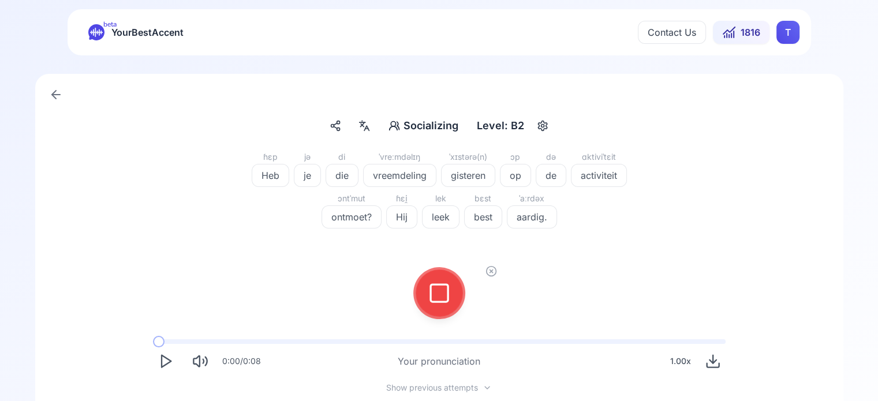
click at [437, 295] on icon at bounding box center [439, 293] width 23 height 23
